Goal: Information Seeking & Learning: Learn about a topic

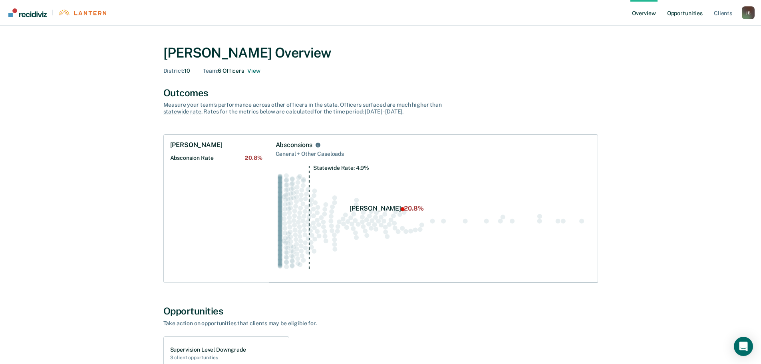
click at [680, 14] on link "Opportunities" at bounding box center [685, 13] width 39 height 26
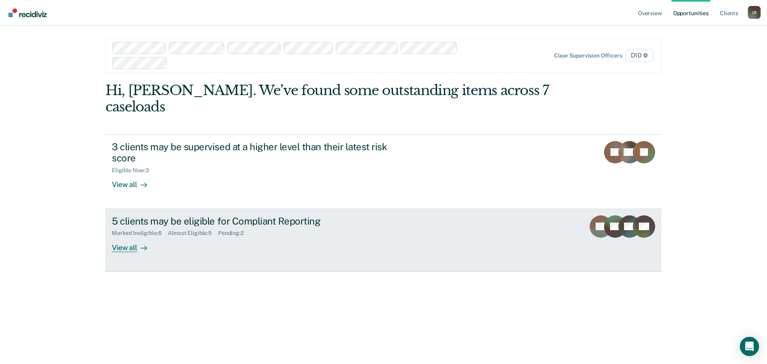
click at [117, 237] on div "View all" at bounding box center [134, 245] width 45 height 16
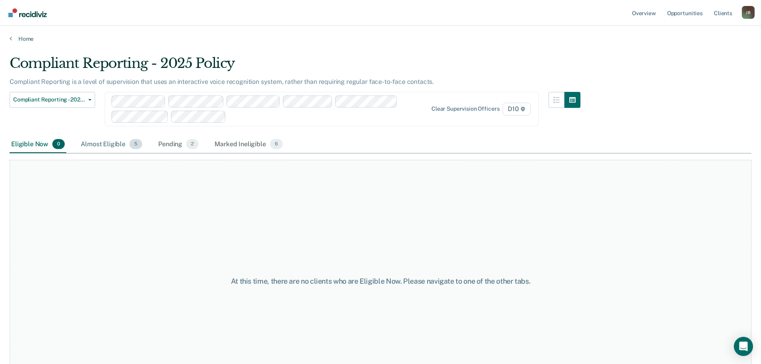
click at [102, 145] on div "Almost Eligible 5" at bounding box center [111, 145] width 65 height 18
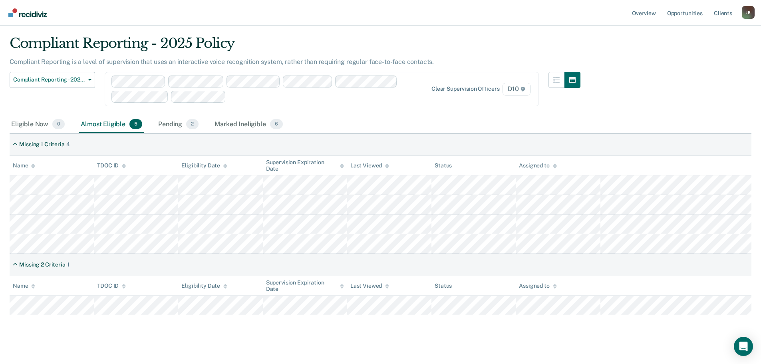
scroll to position [29, 0]
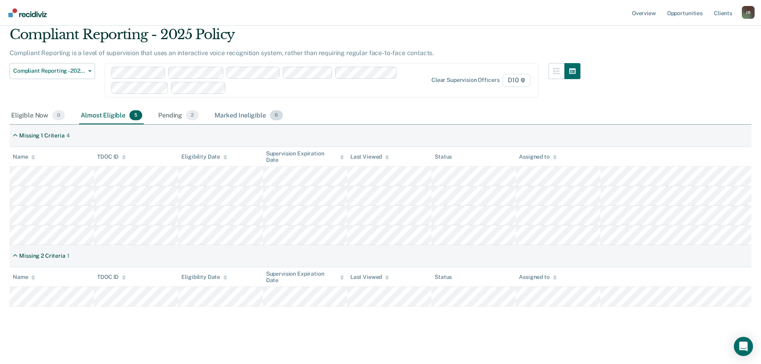
click at [243, 116] on div "Marked Ineligible 6" at bounding box center [249, 116] width 72 height 18
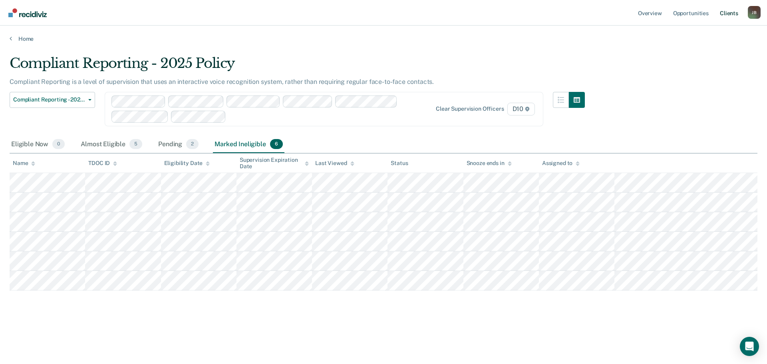
click at [727, 12] on link "Client s" at bounding box center [729, 13] width 22 height 26
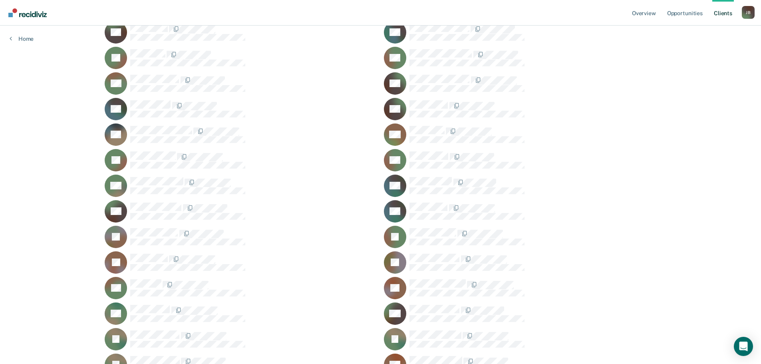
scroll to position [639, 0]
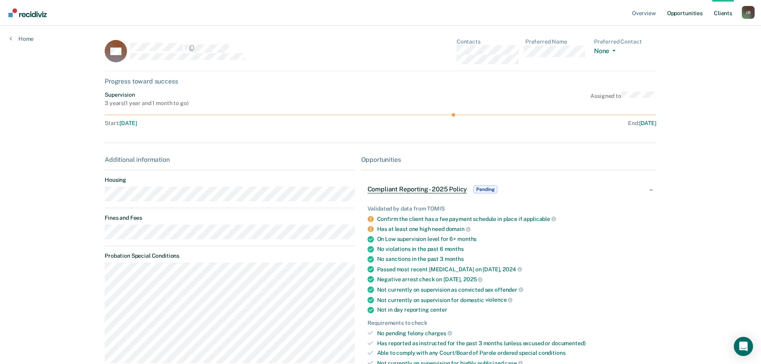
click at [687, 10] on link "Opportunities" at bounding box center [685, 13] width 39 height 26
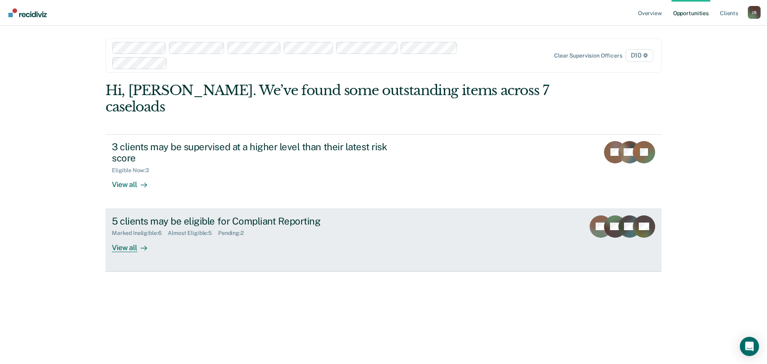
click at [125, 237] on div "View all" at bounding box center [134, 245] width 45 height 16
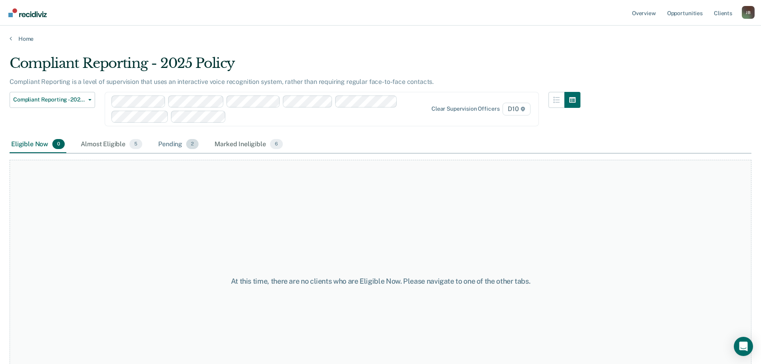
click at [169, 140] on div "Pending 2" at bounding box center [179, 145] width 44 height 18
